Goal: Information Seeking & Learning: Learn about a topic

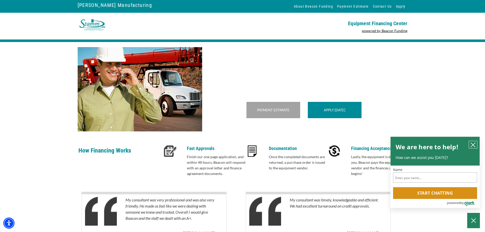
click at [470, 143] on icon "close chatbox" at bounding box center [472, 144] width 5 height 5
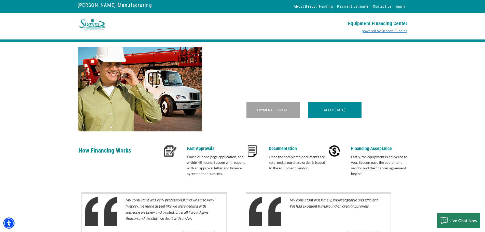
click at [385, 29] on link "powered by Beacon Funding" at bounding box center [385, 30] width 46 height 4
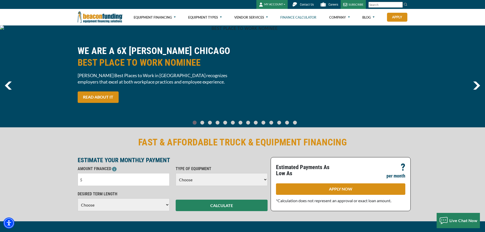
click at [292, 20] on link "Finance Calculator" at bounding box center [298, 17] width 36 height 16
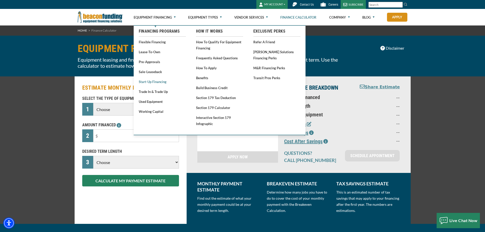
click at [155, 79] on link "Start-Up Financing" at bounding box center [162, 81] width 47 height 6
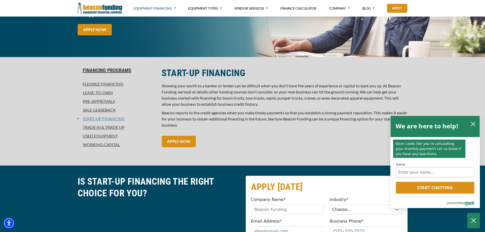
scroll to position [102, 0]
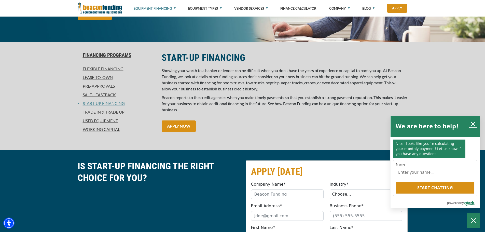
click at [475, 124] on icon "close chatbox" at bounding box center [472, 123] width 5 height 5
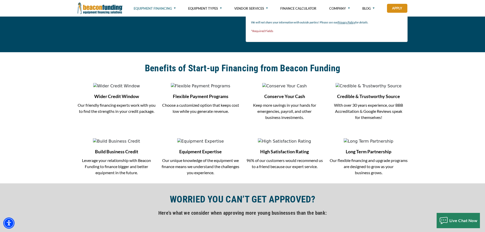
scroll to position [458, 0]
